Goal: Communication & Community: Ask a question

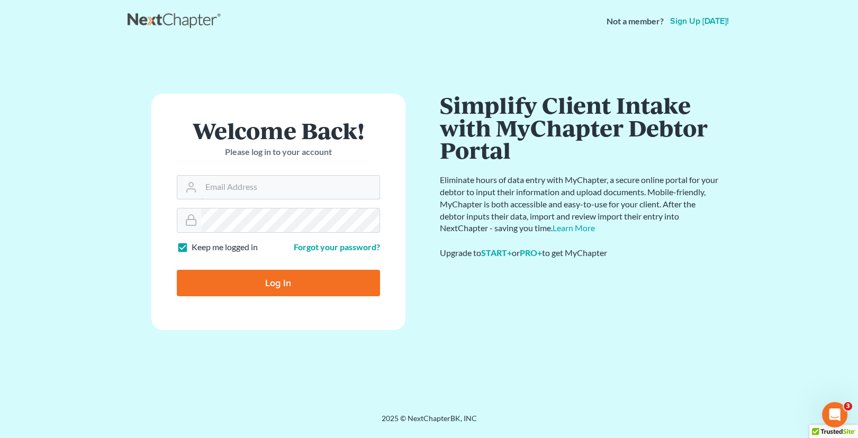
type input "[EMAIL_ADDRESS][DOMAIN_NAME]"
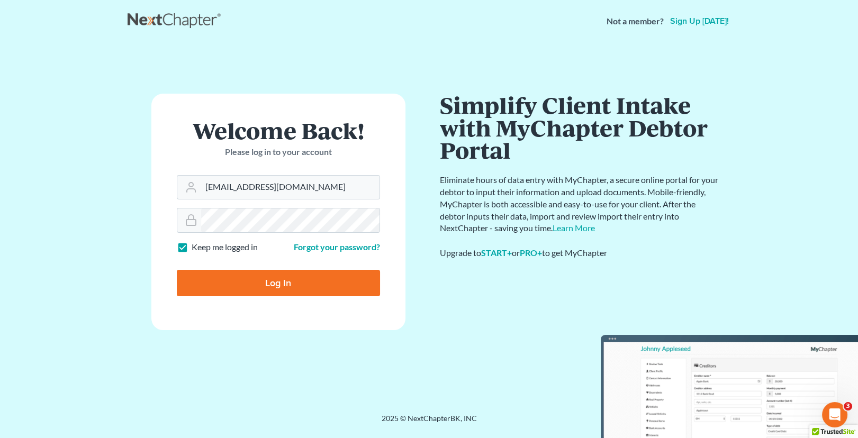
click at [247, 275] on input "Log In" at bounding box center [278, 283] width 203 height 26
type input "Thinking..."
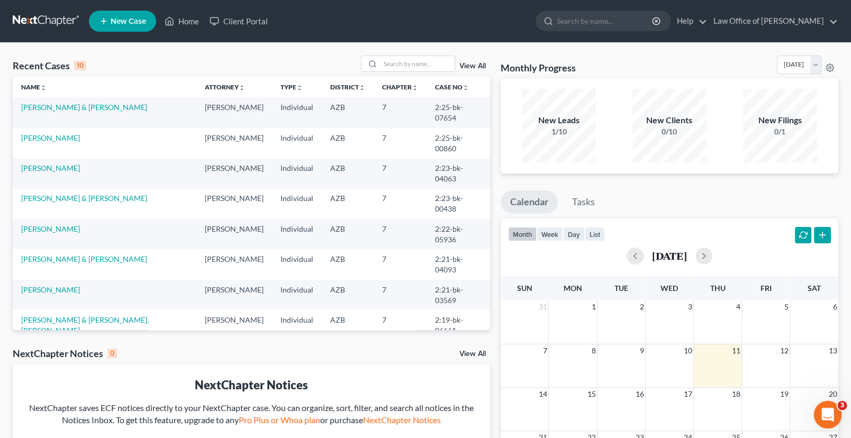
click at [842, 405] on body "Home New Case Client Portal Law Office of Joseph A. Velez jvelezesq@me.com My A…" at bounding box center [425, 305] width 851 height 611
click at [826, 409] on icon "Open Intercom Messenger" at bounding box center [825, 413] width 7 height 8
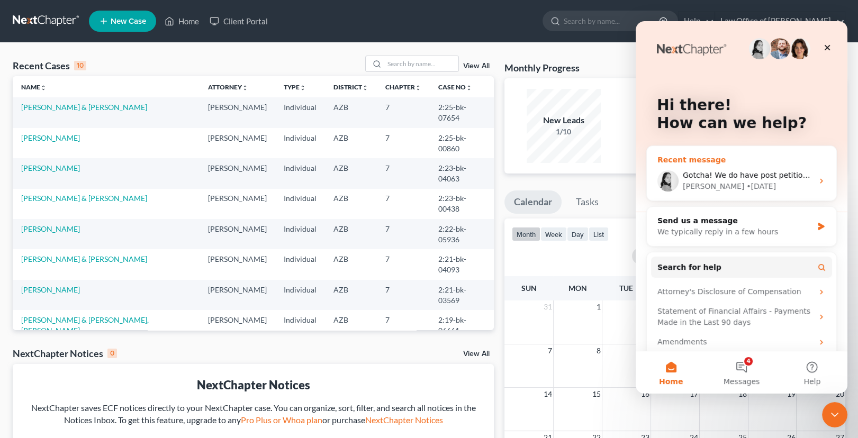
click at [818, 182] on icon "Intercom messenger" at bounding box center [821, 181] width 8 height 8
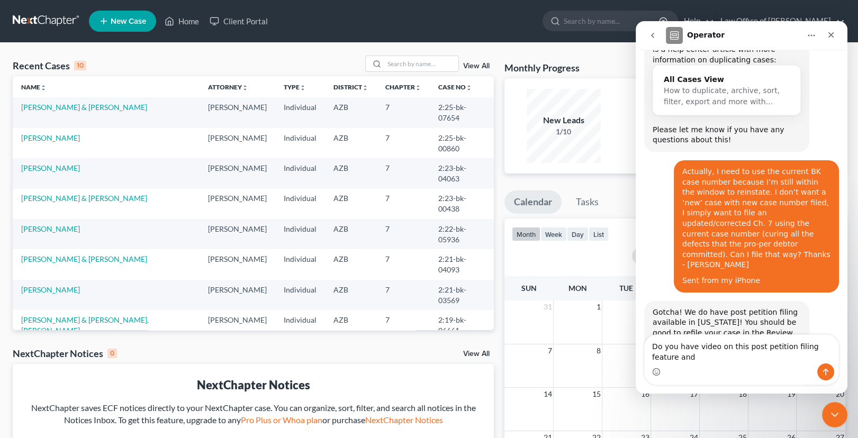
scroll to position [450, 0]
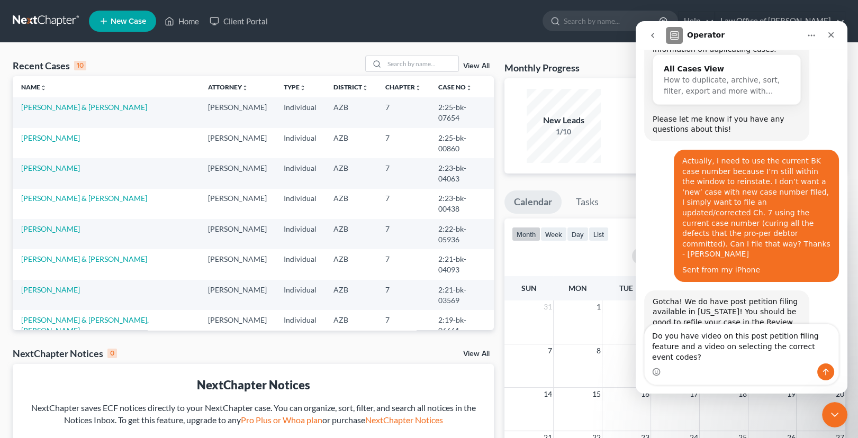
type textarea "Do you have video on this post petition filing feature and a video on selecting…"
click at [826, 371] on icon "Send a message…" at bounding box center [825, 372] width 8 height 8
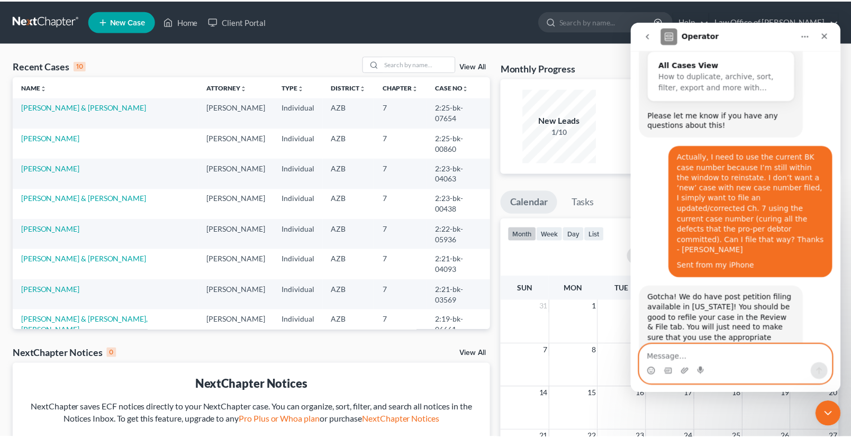
scroll to position [518, 0]
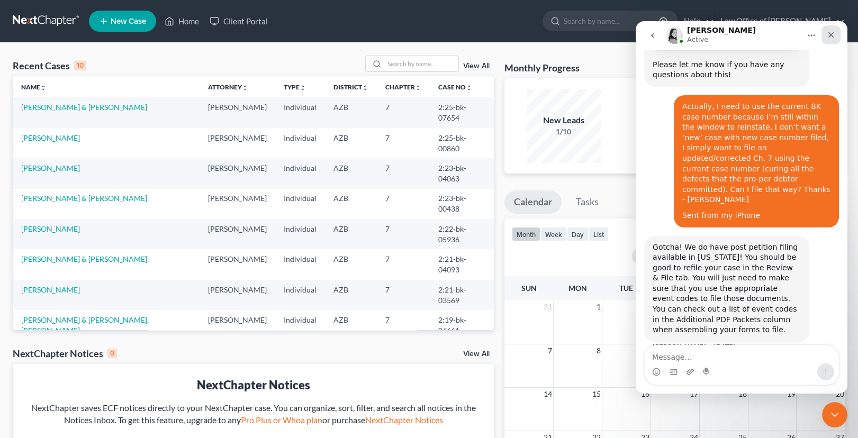
click at [833, 35] on icon "Close" at bounding box center [830, 35] width 8 height 8
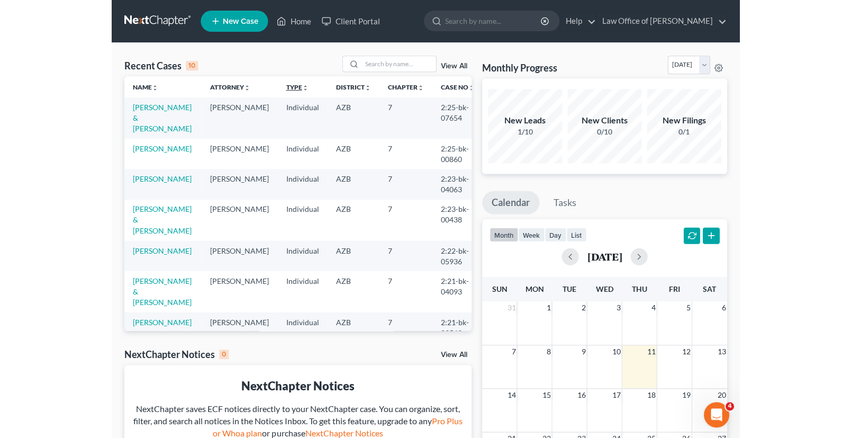
scroll to position [0, 0]
